Goal: Find specific page/section: Find specific page/section

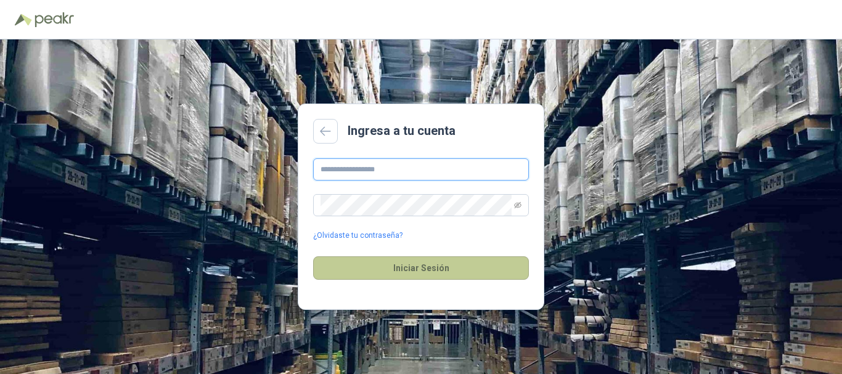
type input "**********"
click at [434, 258] on button "Iniciar Sesión" at bounding box center [421, 268] width 216 height 23
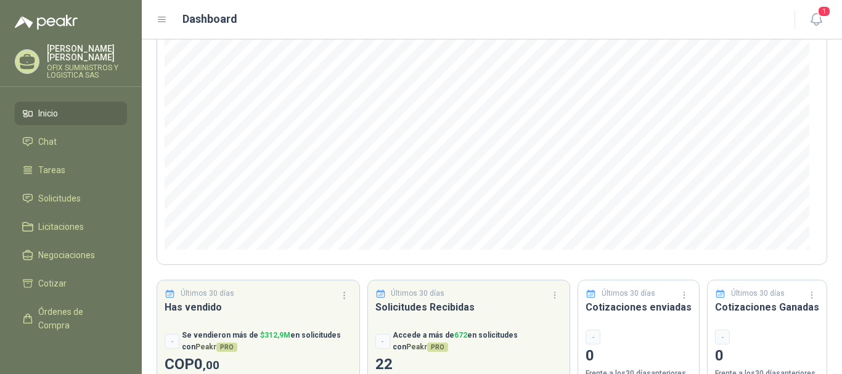
scroll to position [181, 0]
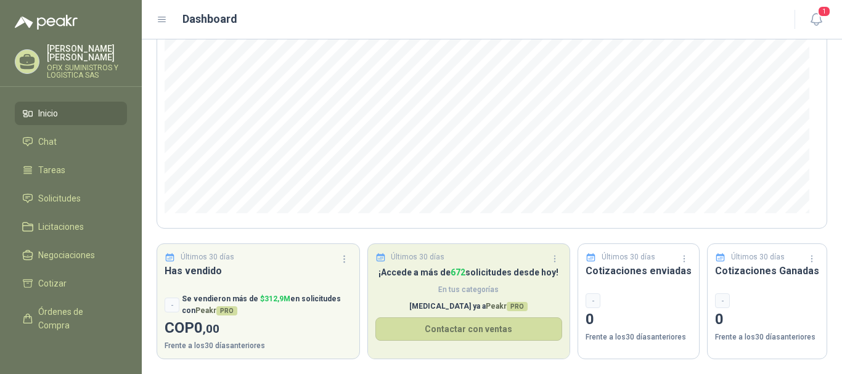
click at [457, 283] on div "¡Accede a más de 672 solicitudes desde [DATE]! En tus categorías [MEDICAL_DATA]…" at bounding box center [469, 312] width 202 height 93
click at [401, 270] on p "¡Accede a más de 672 solicitudes desde [DATE]!" at bounding box center [469, 273] width 187 height 14
click at [455, 327] on button "Contactar con ventas" at bounding box center [469, 329] width 187 height 23
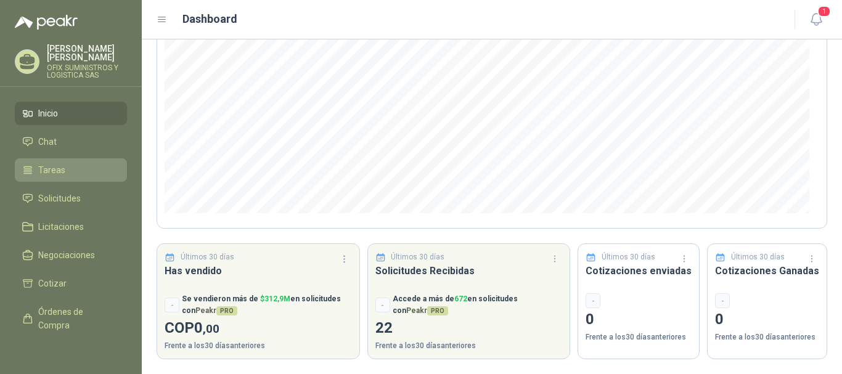
click at [61, 170] on span "Tareas" at bounding box center [51, 170] width 27 height 14
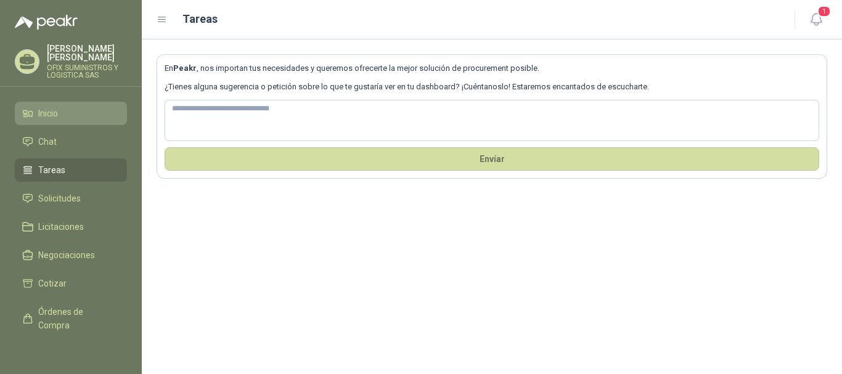
click at [74, 114] on li "Inicio" at bounding box center [70, 114] width 97 height 14
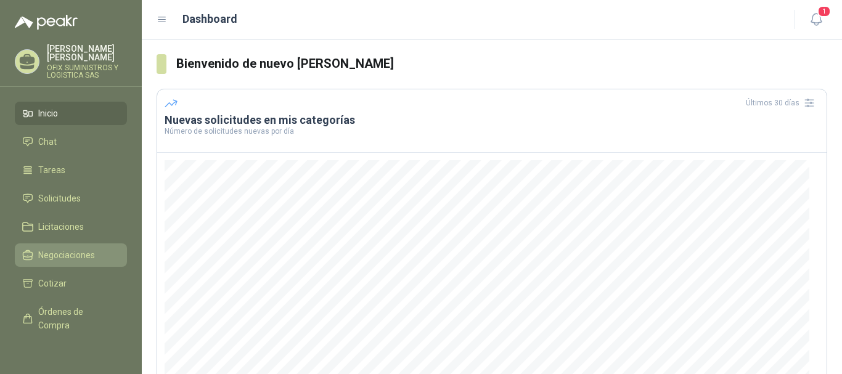
click at [80, 263] on link "Negociaciones" at bounding box center [71, 255] width 112 height 23
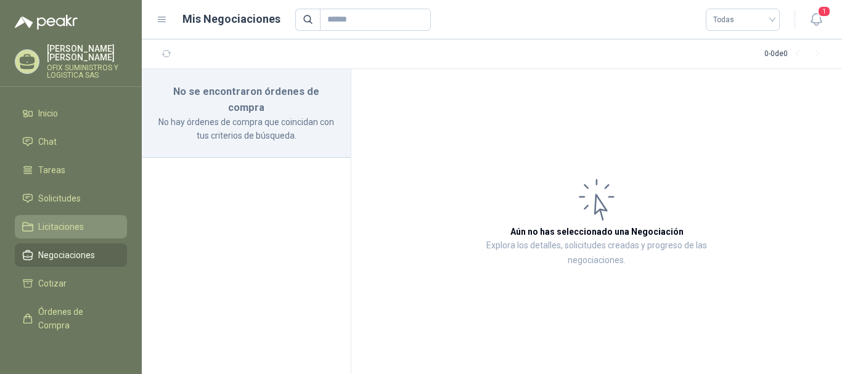
click at [78, 226] on span "Licitaciones" at bounding box center [61, 227] width 46 height 14
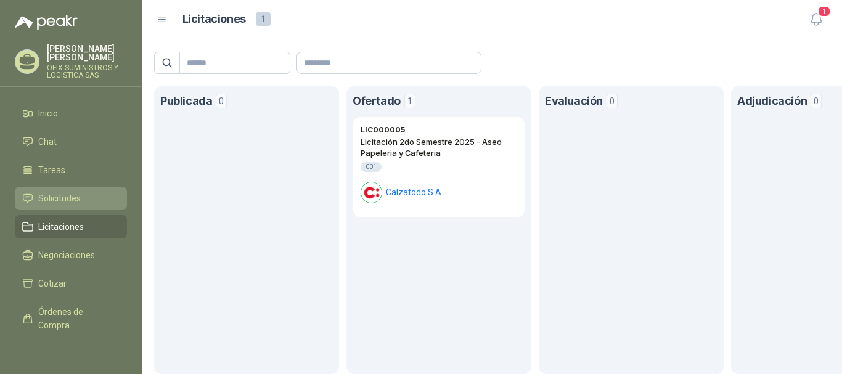
click at [86, 202] on li "Solicitudes" at bounding box center [70, 199] width 97 height 14
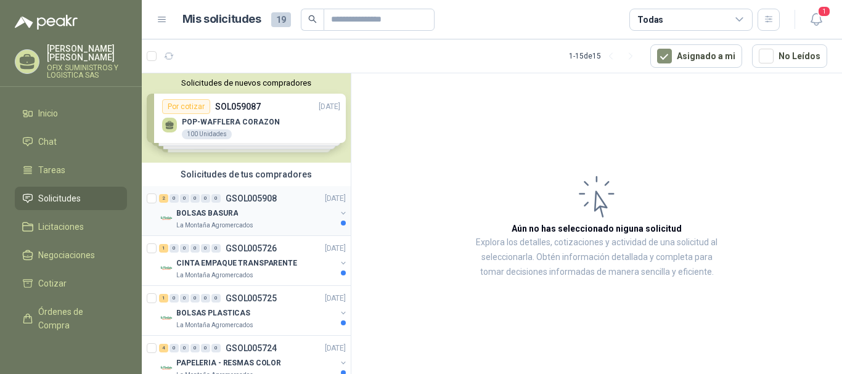
click at [214, 212] on p "BOLSAS BASURA" at bounding box center [207, 214] width 62 height 12
